Goal: Use online tool/utility

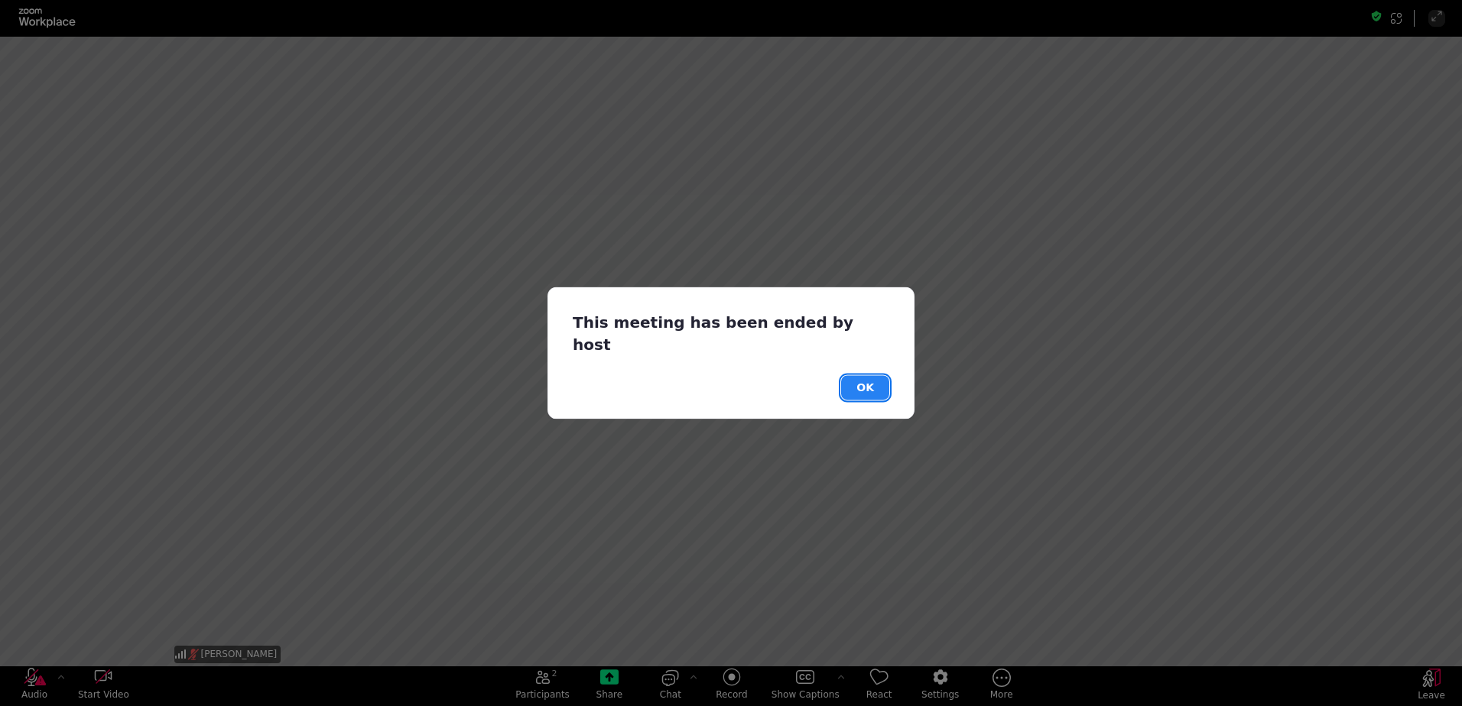
click at [866, 376] on button "OK" at bounding box center [865, 388] width 48 height 24
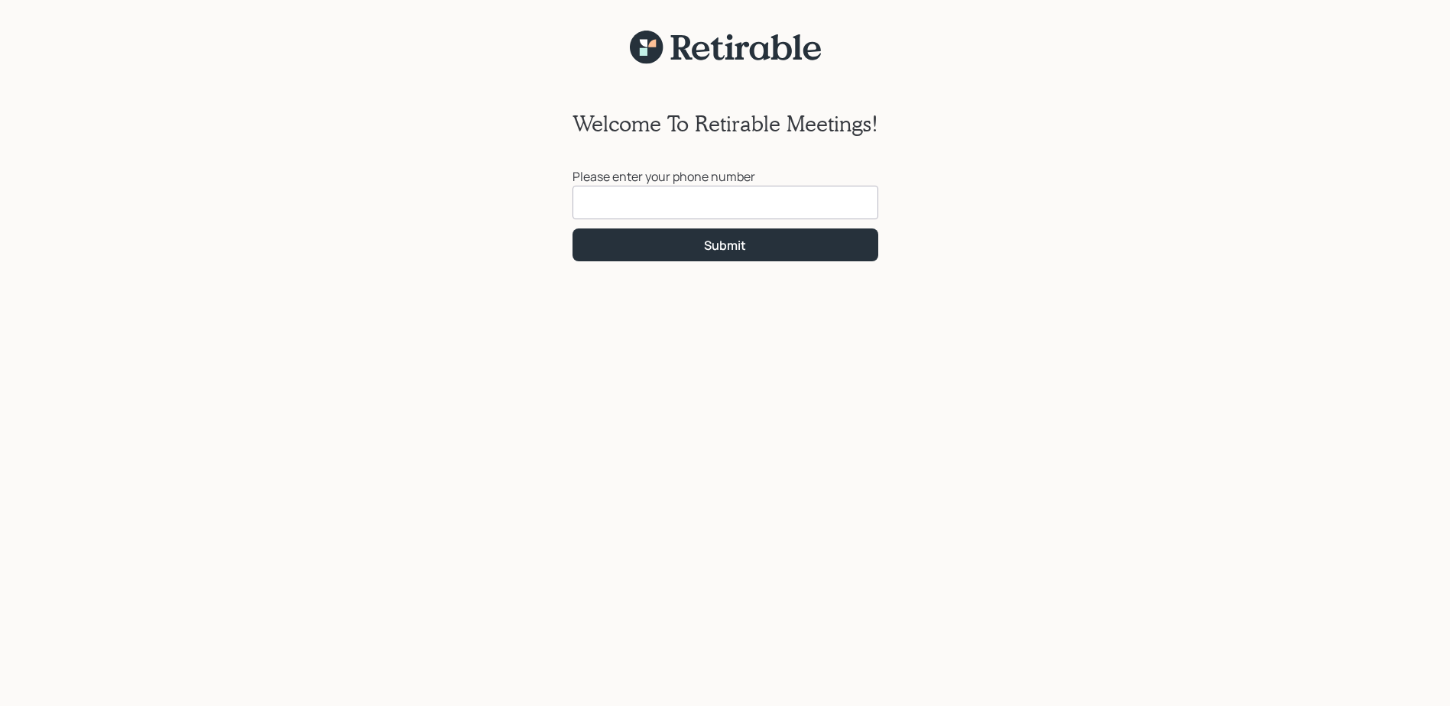
click at [582, 203] on input at bounding box center [726, 203] width 306 height 34
type input "(302) 322-3535"
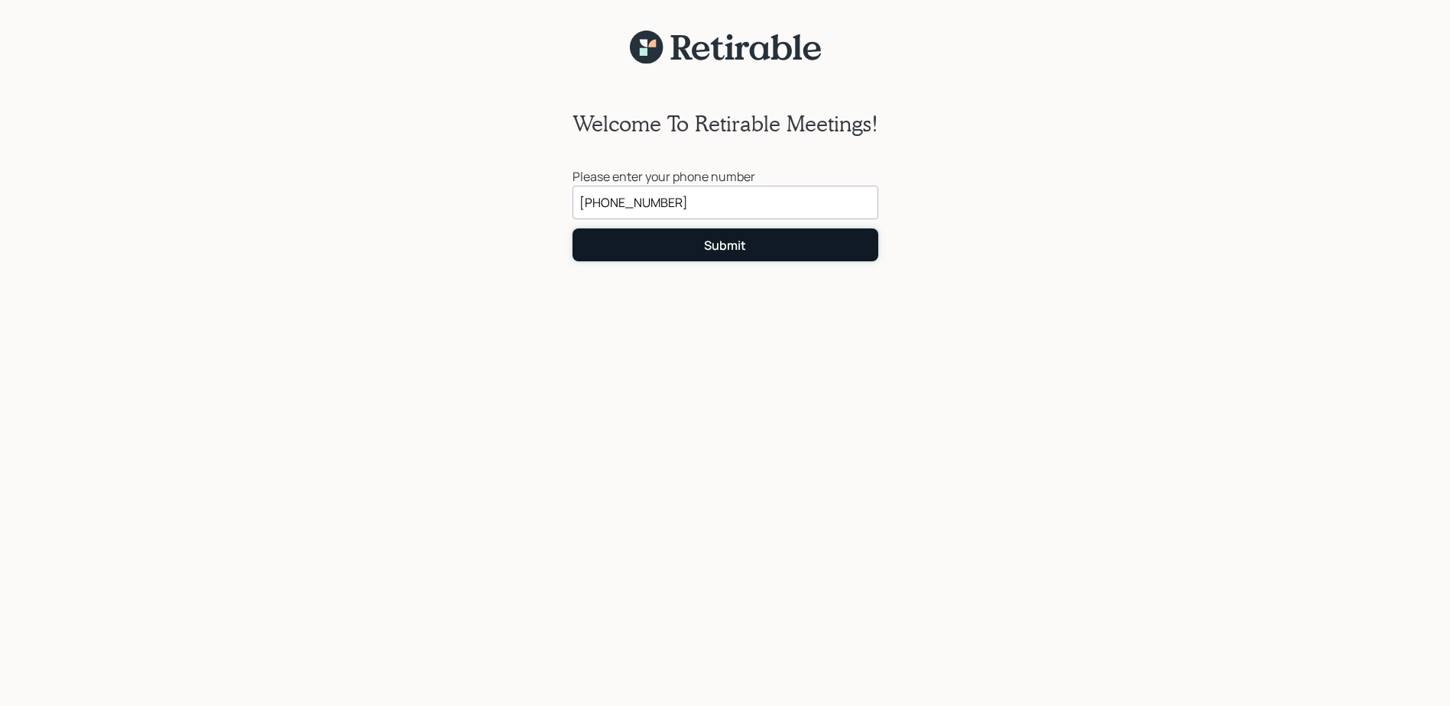
drag, startPoint x: 672, startPoint y: 240, endPoint x: 687, endPoint y: 242, distance: 15.4
click at [673, 240] on button "Submit" at bounding box center [726, 245] width 306 height 33
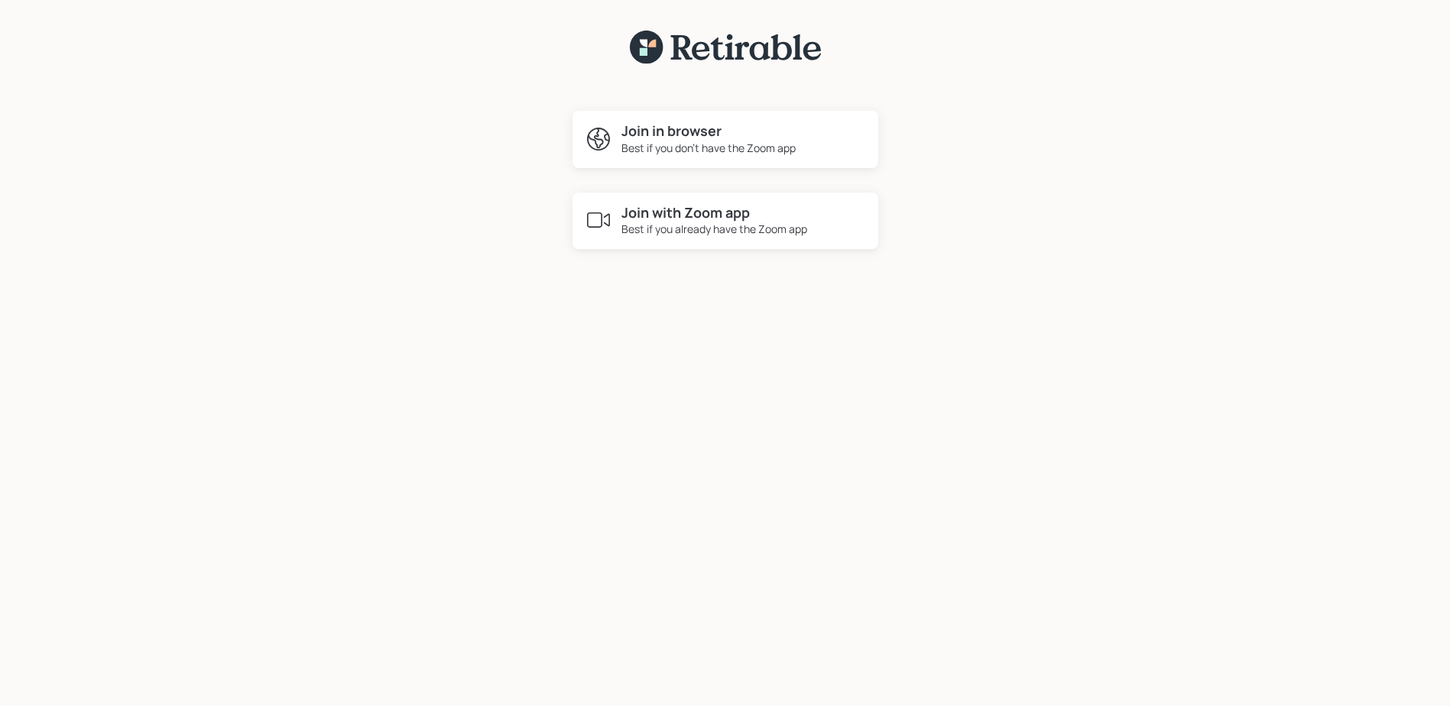
click at [696, 131] on h4 "Join in browser" at bounding box center [709, 131] width 174 height 17
